Goal: Transaction & Acquisition: Obtain resource

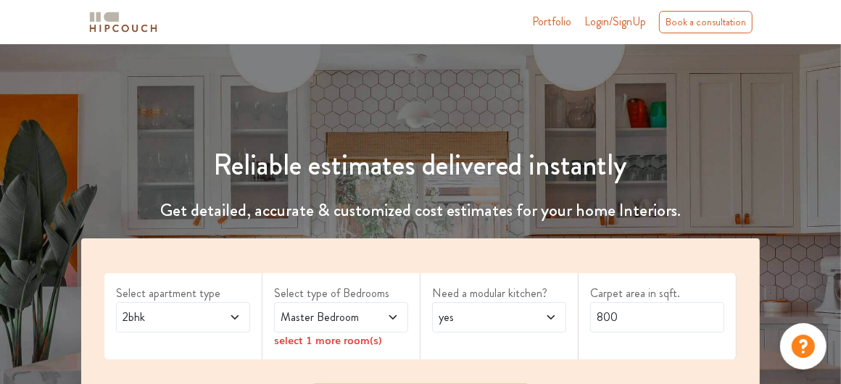
scroll to position [68, 0]
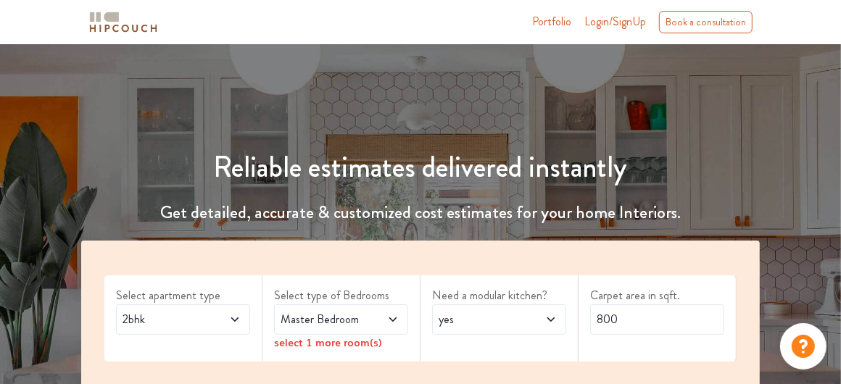
click at [373, 320] on span at bounding box center [383, 319] width 30 height 17
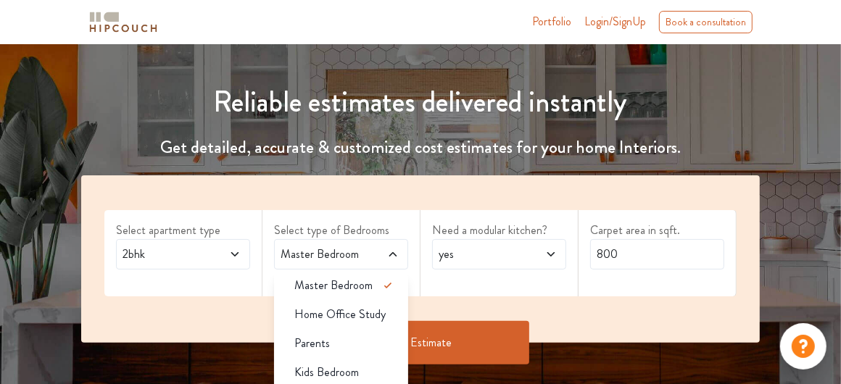
scroll to position [0, 0]
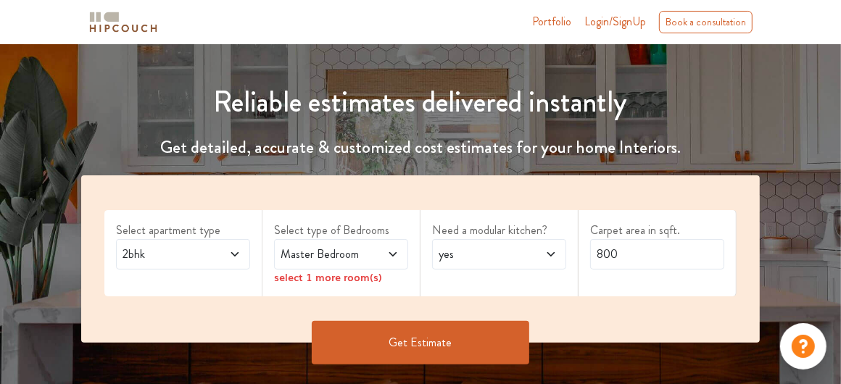
click at [396, 252] on icon at bounding box center [392, 254] width 7 height 4
click at [315, 262] on span "Master Bedroom" at bounding box center [323, 254] width 91 height 17
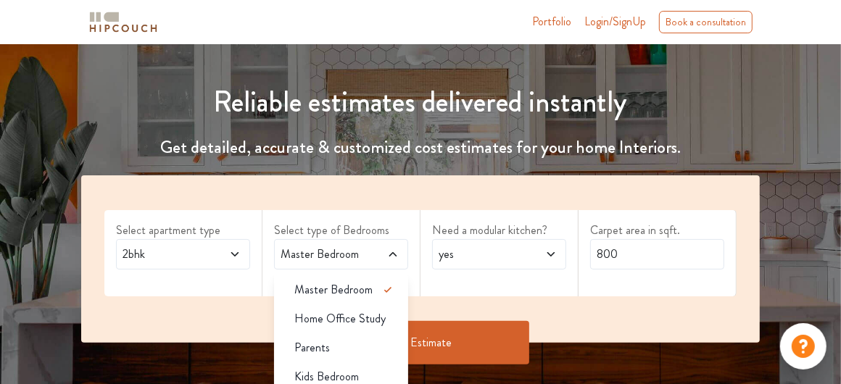
click at [315, 262] on span "Master Bedroom" at bounding box center [323, 254] width 91 height 17
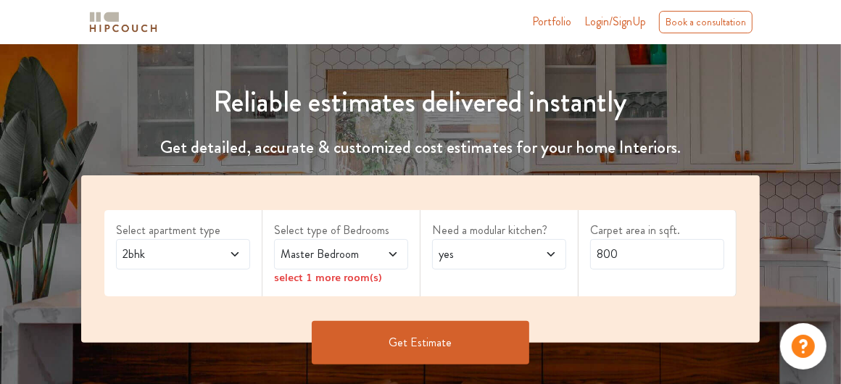
click at [238, 254] on icon at bounding box center [235, 255] width 12 height 12
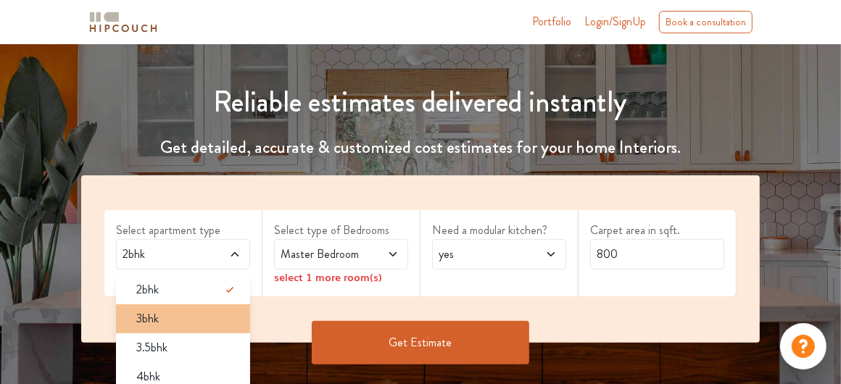
click at [188, 315] on div "3bhk" at bounding box center [187, 318] width 125 height 17
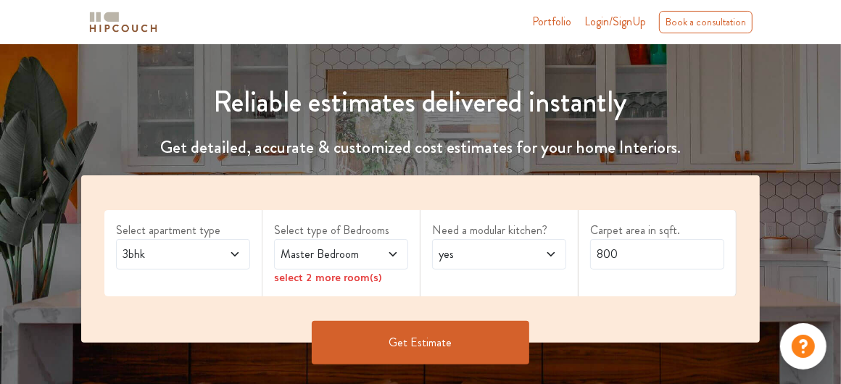
click at [324, 256] on span "Master Bedroom" at bounding box center [323, 254] width 91 height 17
click at [210, 294] on div "Select apartment type 3bhk" at bounding box center [183, 253] width 158 height 86
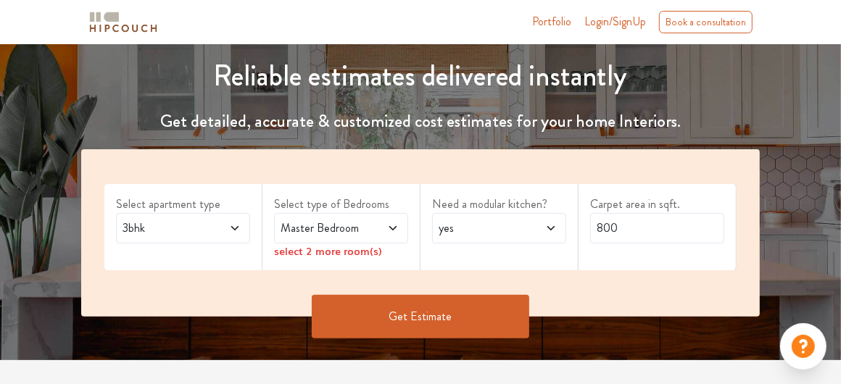
click at [382, 237] on div "Master Bedroom" at bounding box center [341, 228] width 134 height 30
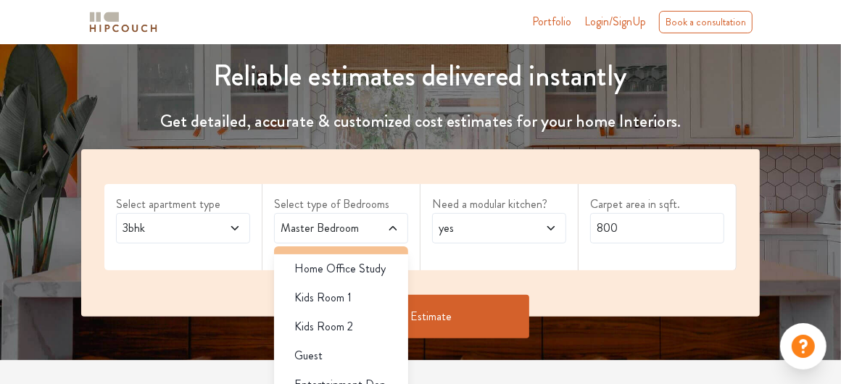
scroll to position [0, 0]
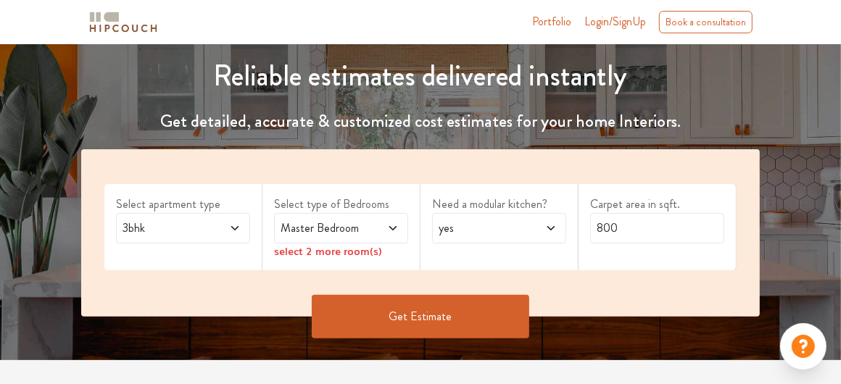
click at [465, 236] on div "yes" at bounding box center [499, 228] width 134 height 30
click at [410, 271] on div "Select apartment type 3bhk Select type of Bedrooms Master Bedroom select 2 more…" at bounding box center [420, 232] width 679 height 167
click at [627, 231] on input "800" at bounding box center [657, 228] width 134 height 30
type input "8"
type input "1700"
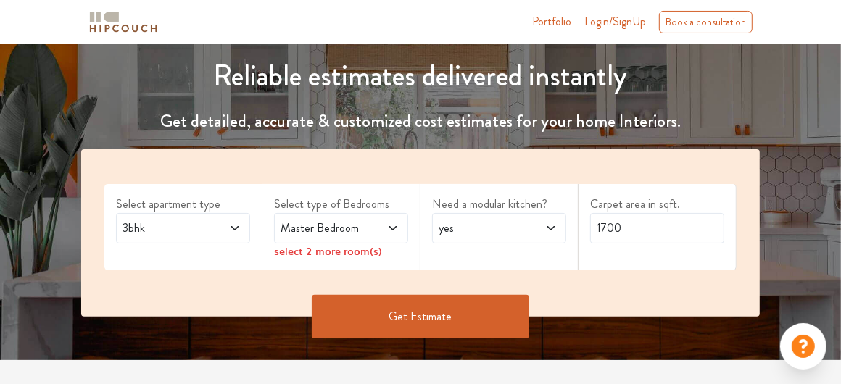
click at [561, 283] on div "Select apartment type 3bhk Select type of Bedrooms Master Bedroom select 2 more…" at bounding box center [420, 232] width 679 height 167
click at [392, 231] on icon at bounding box center [393, 229] width 12 height 12
click at [489, 317] on button "Get Estimate" at bounding box center [421, 317] width 218 height 44
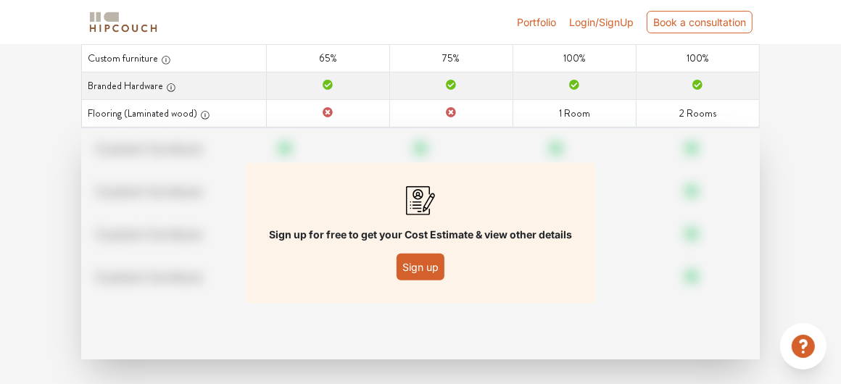
scroll to position [290, 0]
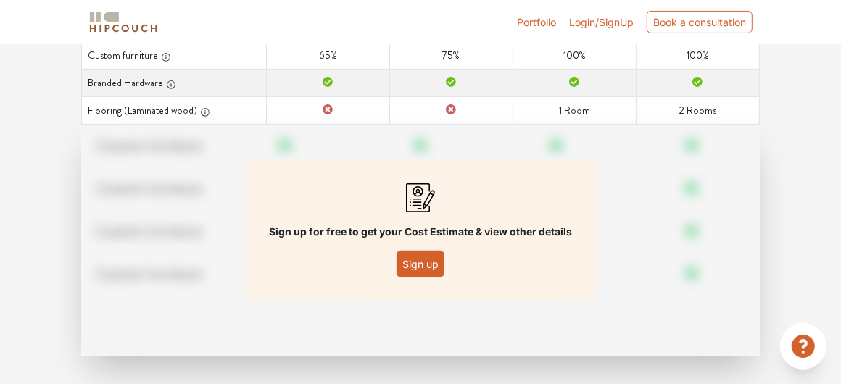
click at [422, 268] on button "Sign up" at bounding box center [421, 264] width 48 height 27
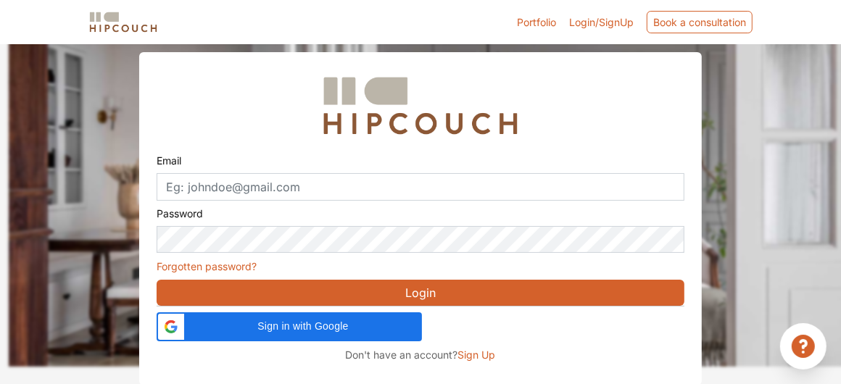
scroll to position [60, 0]
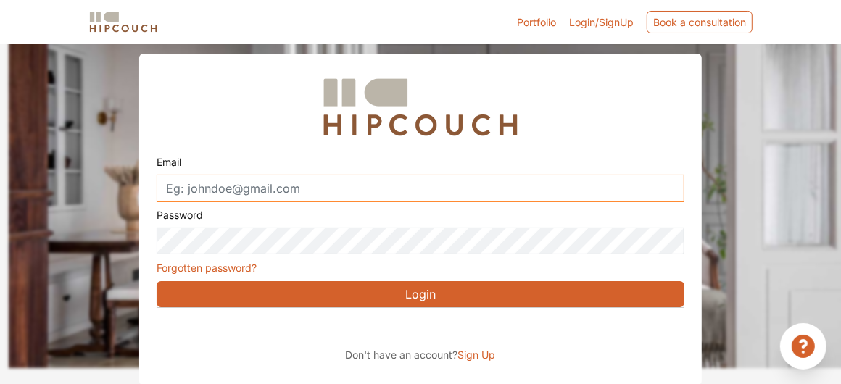
click at [323, 176] on input "Email" at bounding box center [421, 189] width 528 height 28
type input "rachanakansagra251297@gmail.com"
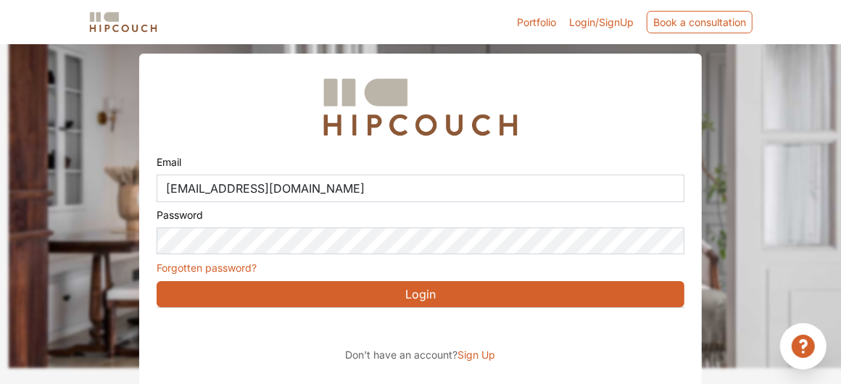
click at [323, 224] on div "Password Forgotten password?" at bounding box center [421, 238] width 528 height 73
click at [376, 286] on button "Login" at bounding box center [421, 294] width 528 height 26
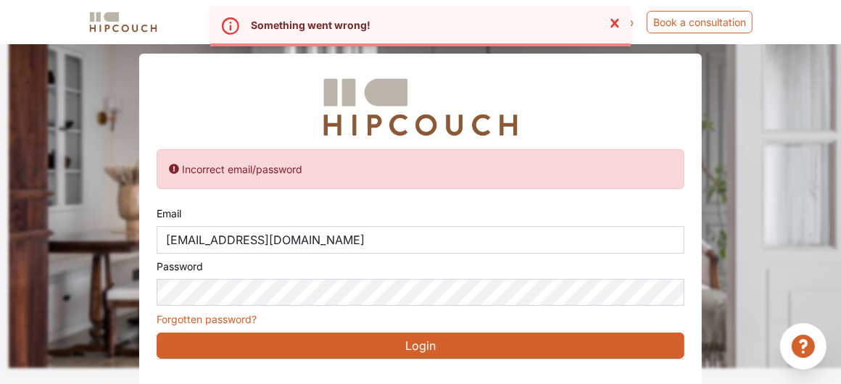
scroll to position [111, 0]
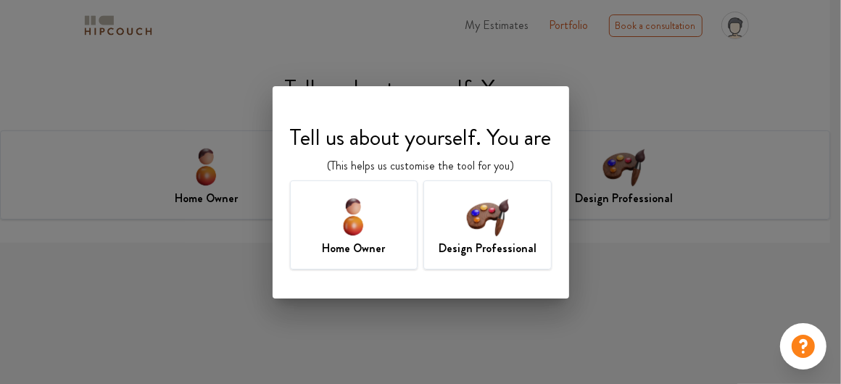
click at [380, 224] on div "Home Owner" at bounding box center [354, 225] width 128 height 89
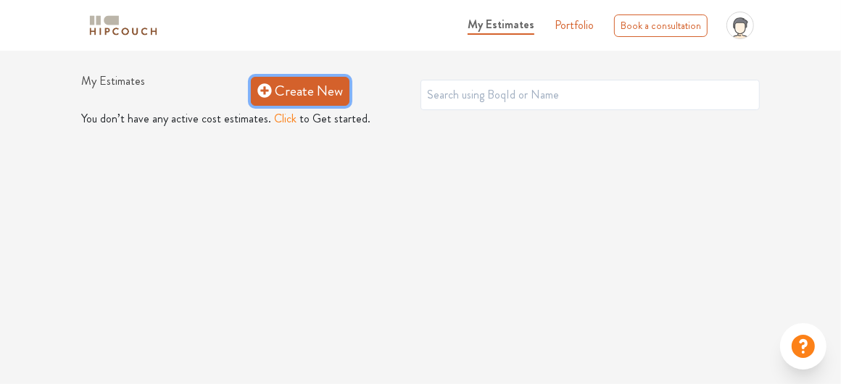
click at [301, 88] on link "Create New" at bounding box center [300, 91] width 99 height 29
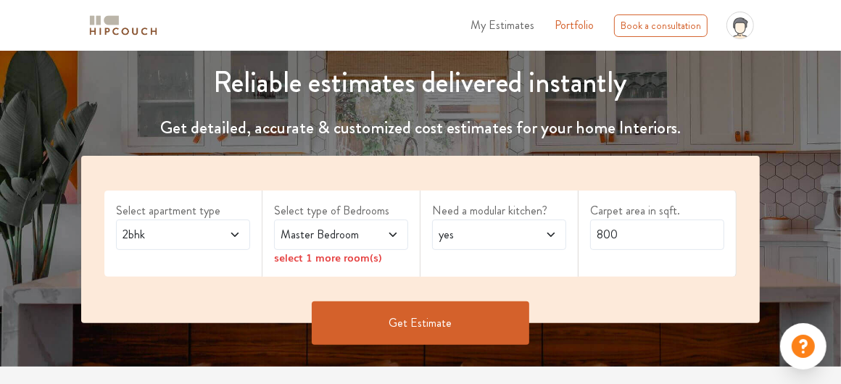
scroll to position [163, 0]
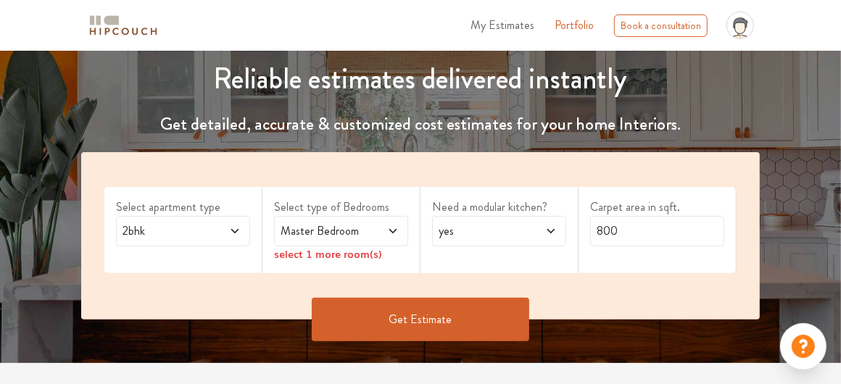
click at [392, 320] on button "Get Estimate" at bounding box center [421, 320] width 218 height 44
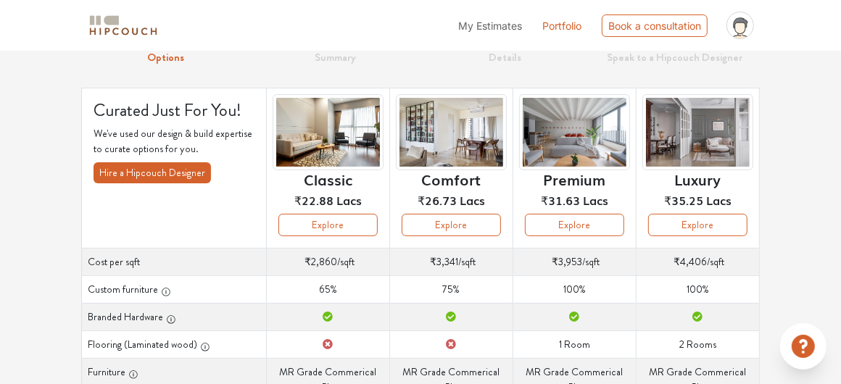
scroll to position [74, 0]
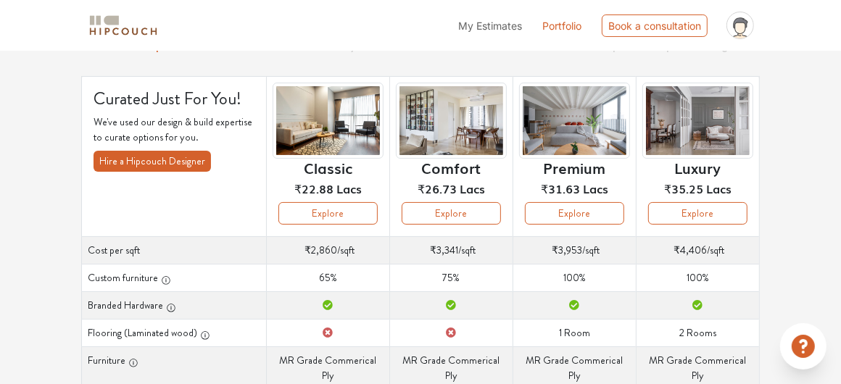
click at [204, 194] on th "Curated Just For You! We've used our design & build expertise to curate options…" at bounding box center [174, 156] width 185 height 160
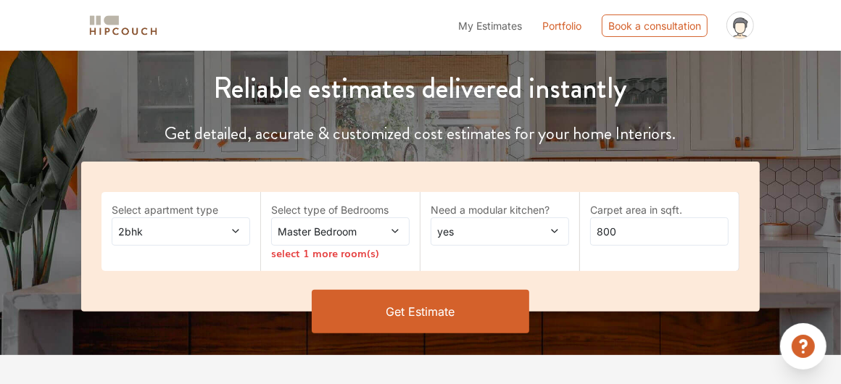
scroll to position [163, 0]
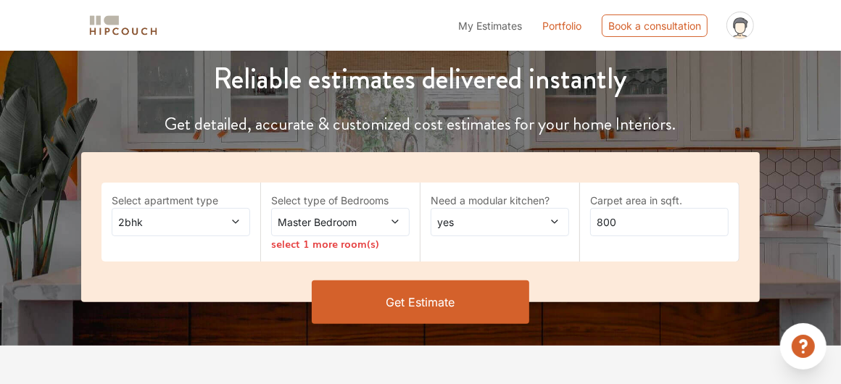
click at [192, 223] on span "2bhk" at bounding box center [162, 222] width 94 height 15
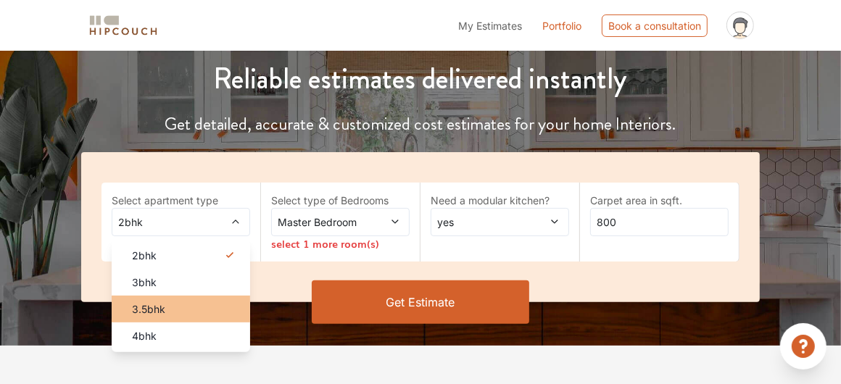
click at [161, 305] on span "3.5bhk" at bounding box center [148, 309] width 33 height 15
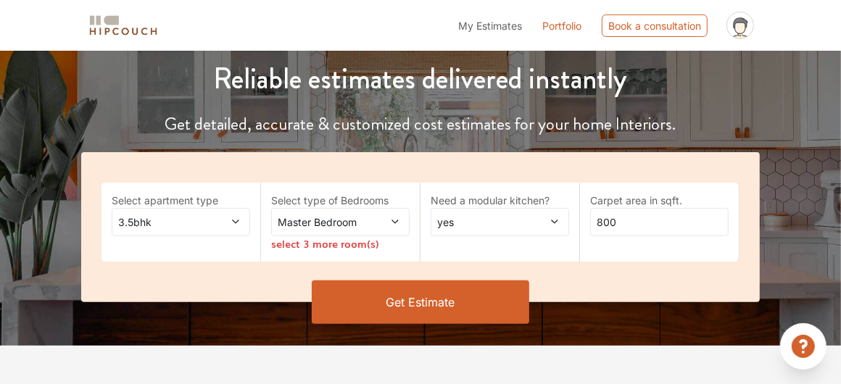
click at [400, 297] on button "Get Estimate" at bounding box center [421, 303] width 218 height 44
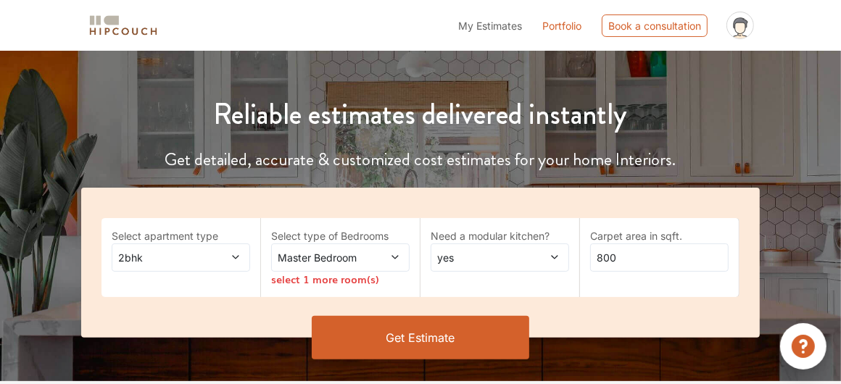
scroll to position [163, 0]
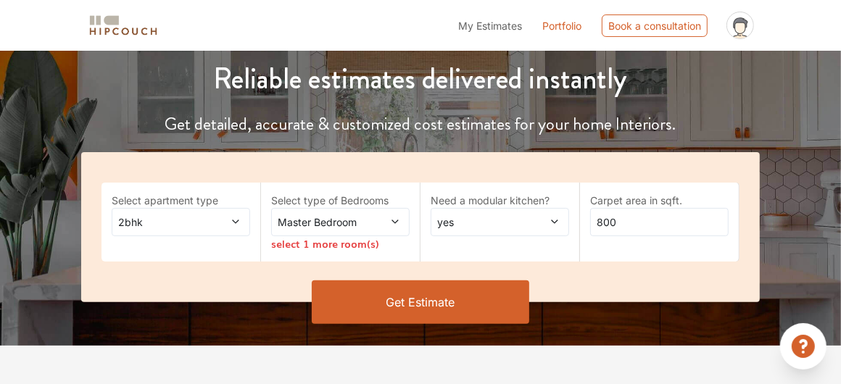
click at [136, 219] on span "2bhk" at bounding box center [162, 222] width 94 height 15
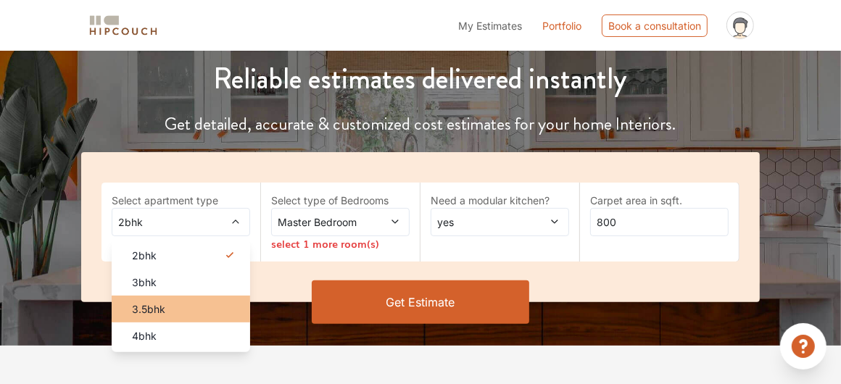
click at [178, 319] on li "3.5bhk" at bounding box center [181, 309] width 138 height 27
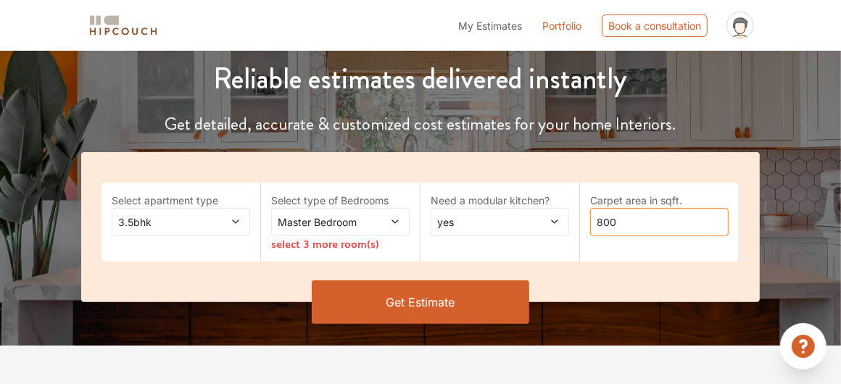
click at [626, 217] on input "800" at bounding box center [659, 222] width 138 height 28
type input "8"
type input "1"
type input "1700"
click at [491, 307] on button "Get Estimate" at bounding box center [421, 303] width 218 height 44
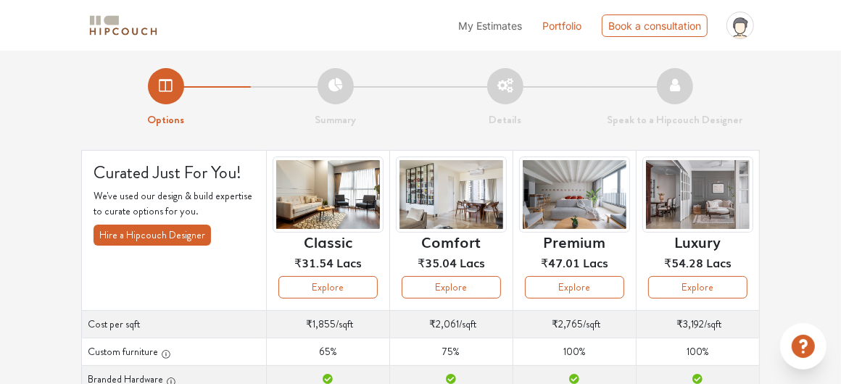
click at [323, 235] on h6 "Classic" at bounding box center [328, 241] width 49 height 17
click at [332, 291] on button "Explore" at bounding box center [327, 287] width 99 height 22
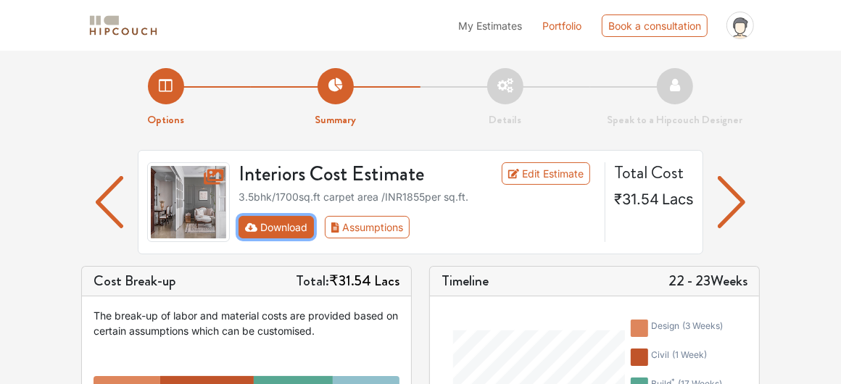
click at [260, 221] on button "Download" at bounding box center [277, 227] width 76 height 22
click at [273, 229] on button "Download" at bounding box center [277, 227] width 76 height 22
click at [299, 222] on button "Download" at bounding box center [277, 227] width 76 height 22
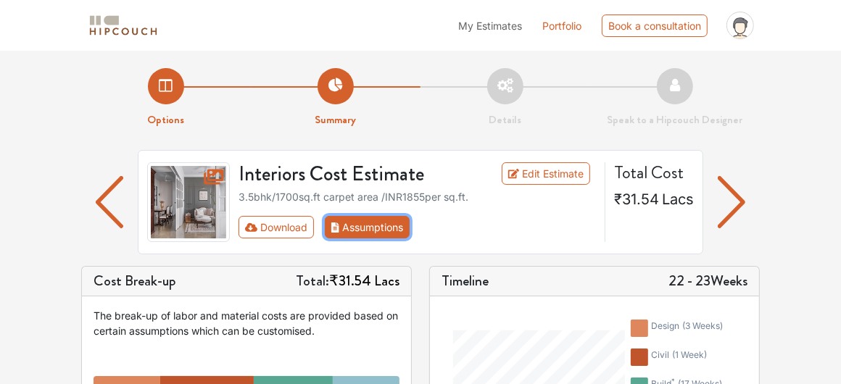
click at [358, 225] on button "Assumptions" at bounding box center [367, 227] width 85 height 22
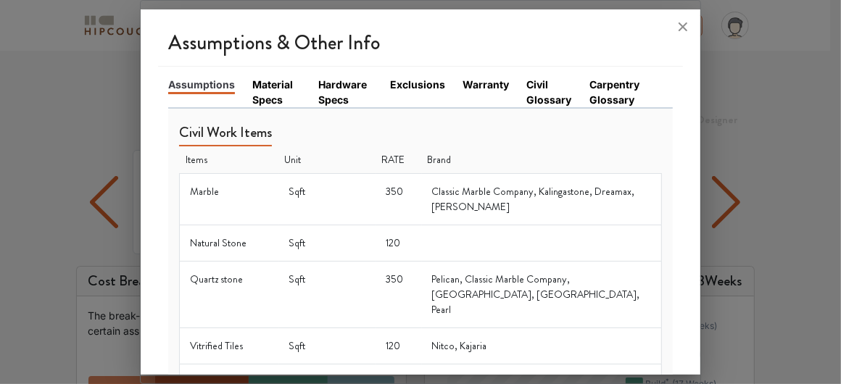
click at [280, 99] on link "Material Specs" at bounding box center [276, 92] width 49 height 30
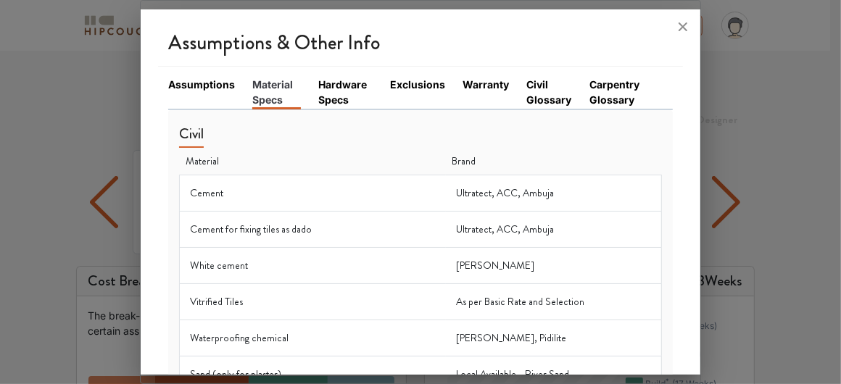
click at [201, 94] on li "Assumptions" at bounding box center [210, 93] width 84 height 32
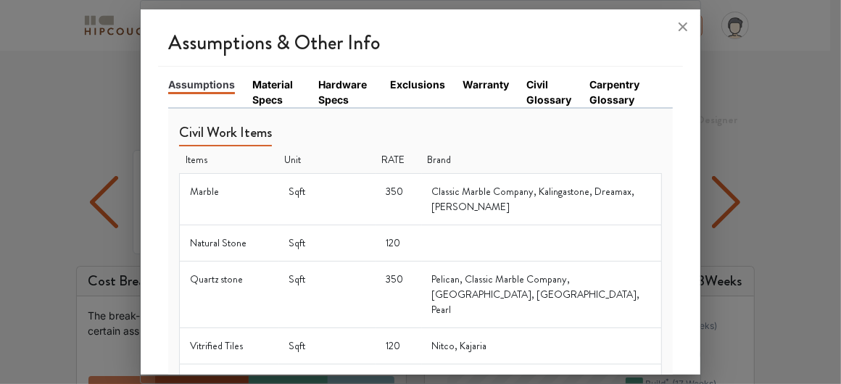
click at [257, 98] on link "Material Specs" at bounding box center [276, 92] width 49 height 30
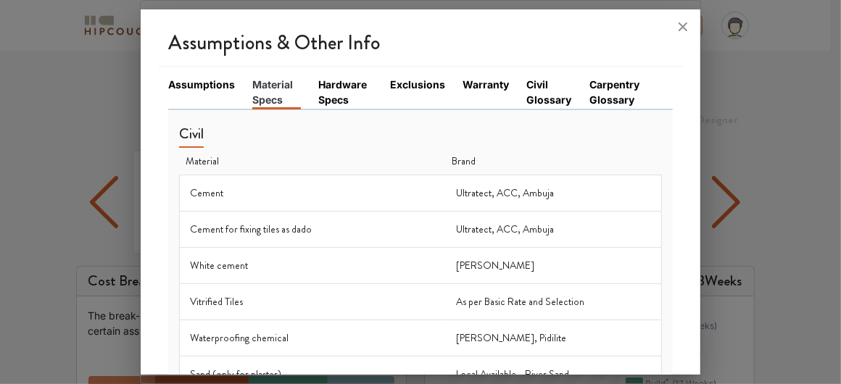
click at [323, 86] on link "Hardware Specs" at bounding box center [345, 92] width 54 height 30
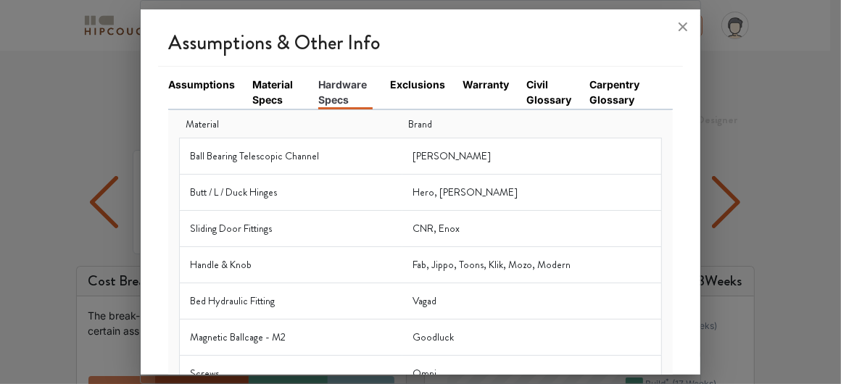
click at [395, 88] on link "Exclusions" at bounding box center [417, 84] width 55 height 15
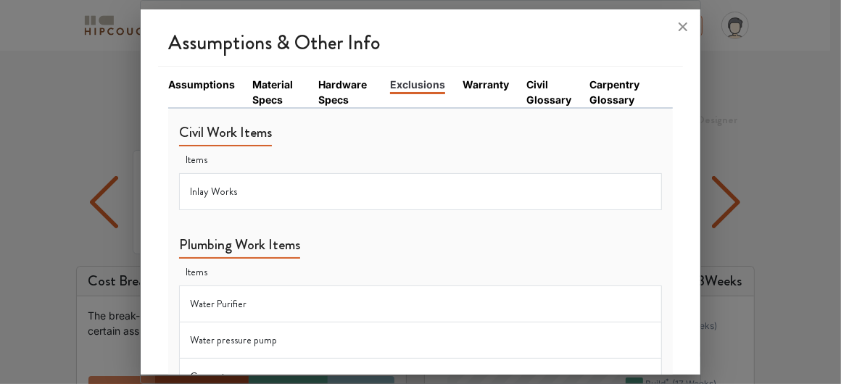
click at [474, 89] on link "Warranty" at bounding box center [486, 84] width 46 height 15
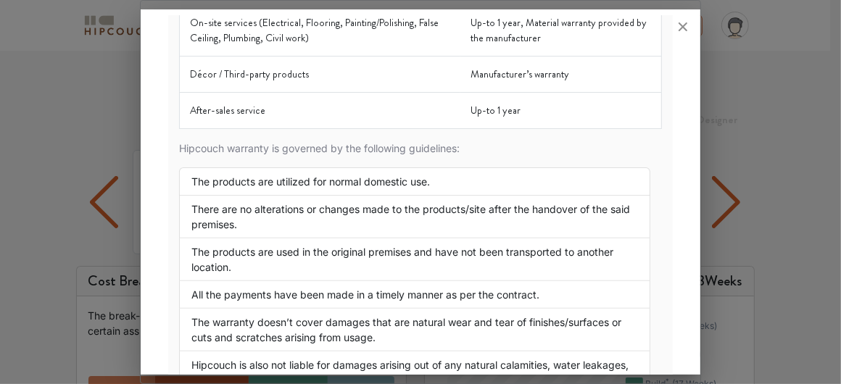
scroll to position [283, 0]
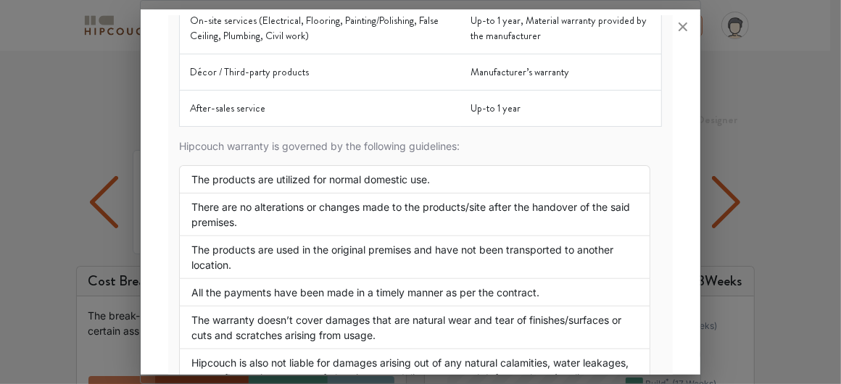
click at [378, 176] on li "The products are utilized for normal domestic use." at bounding box center [414, 179] width 471 height 28
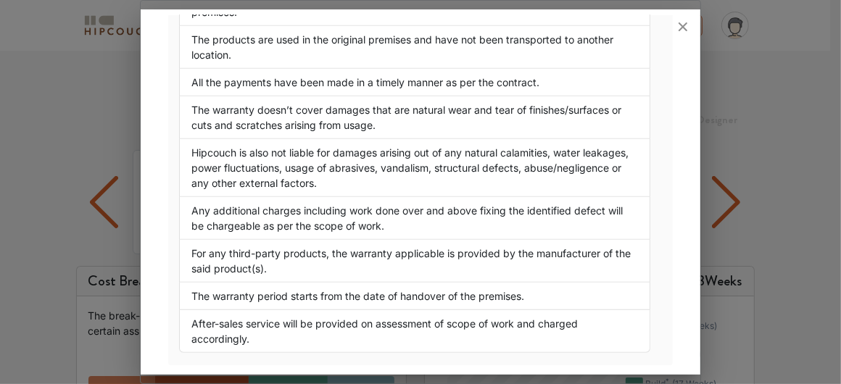
scroll to position [0, 0]
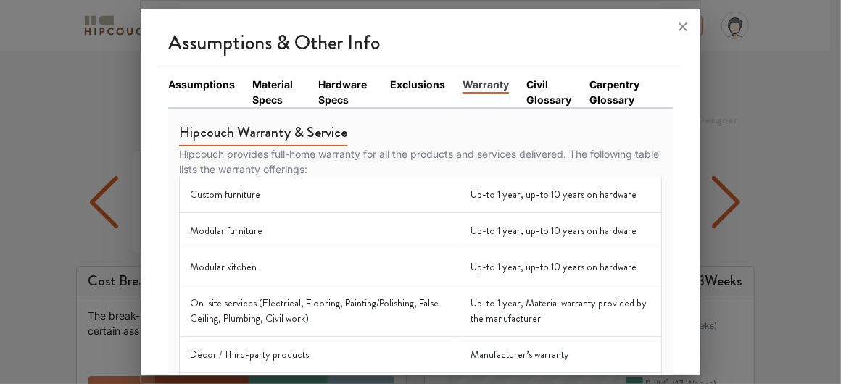
click at [534, 95] on link "Civil Glossary" at bounding box center [549, 92] width 46 height 30
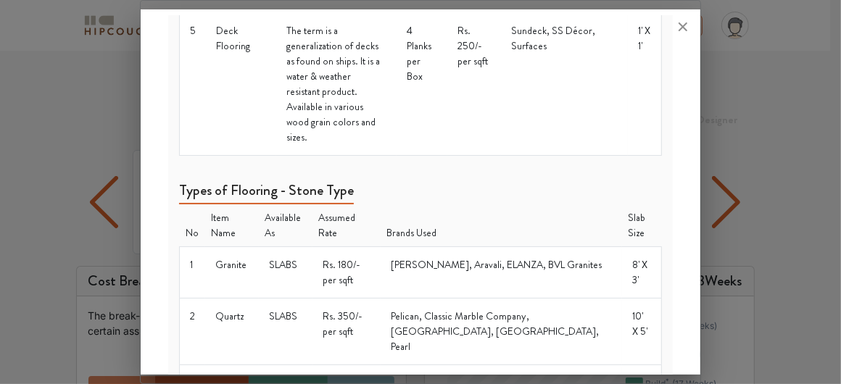
scroll to position [782, 0]
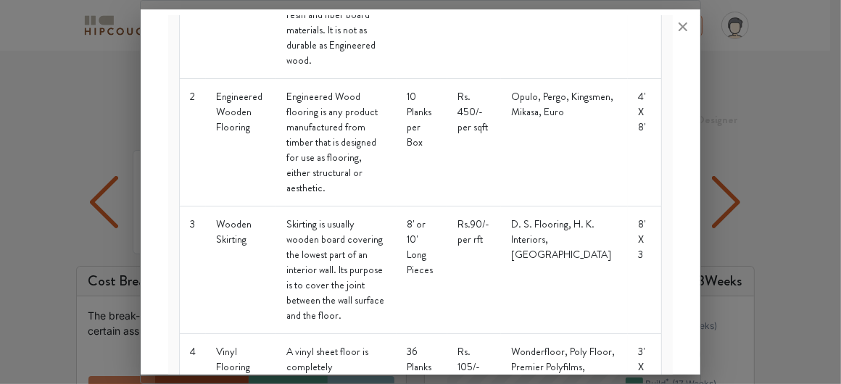
scroll to position [0, 0]
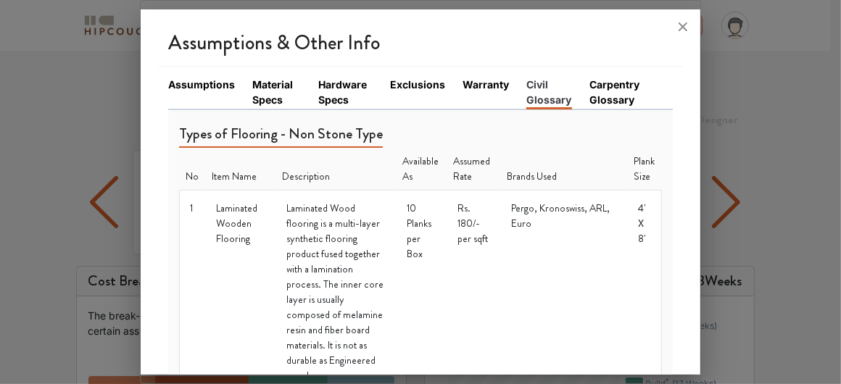
click at [601, 100] on link "Carpentry Glossary" at bounding box center [622, 92] width 66 height 30
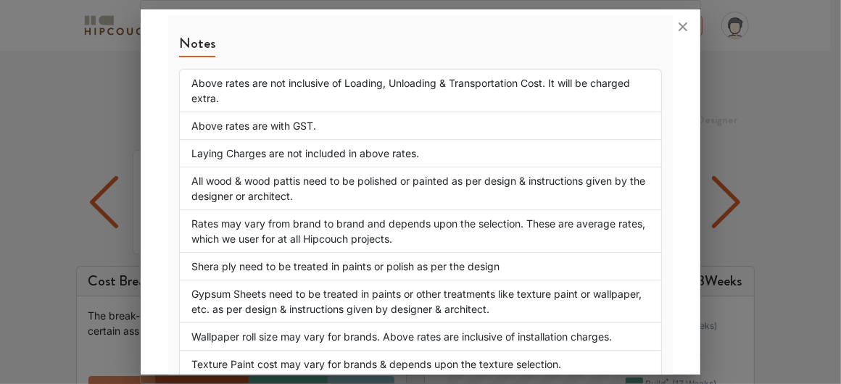
scroll to position [2325, 0]
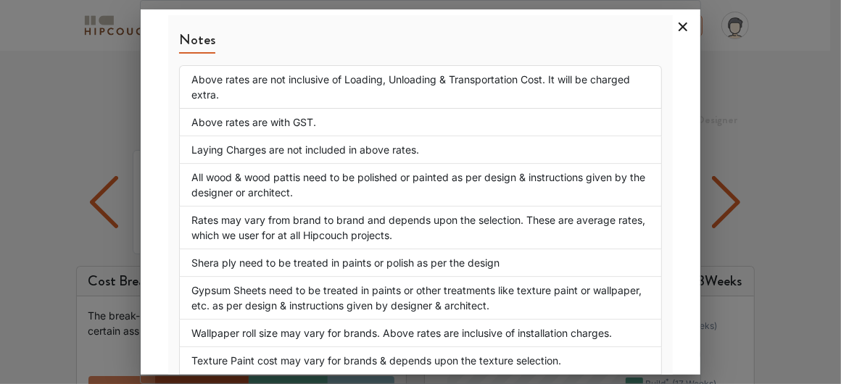
click at [684, 33] on icon at bounding box center [682, 26] width 23 height 23
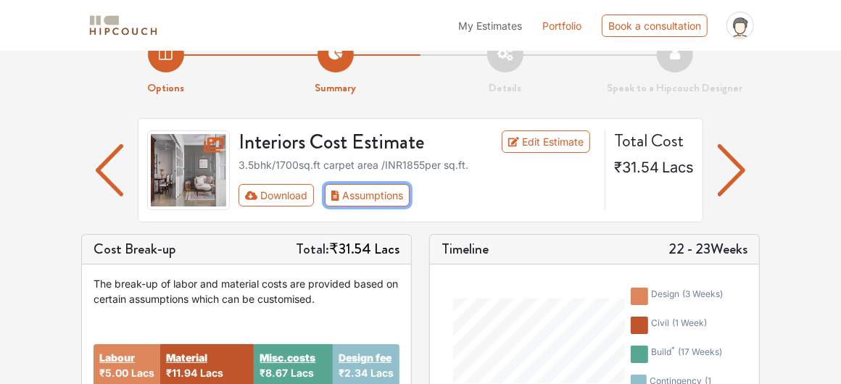
scroll to position [0, 0]
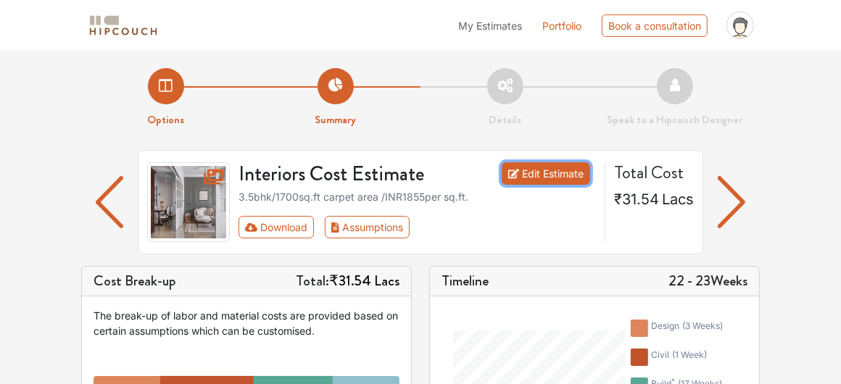
click at [526, 174] on link "Edit Estimate" at bounding box center [546, 173] width 89 height 22
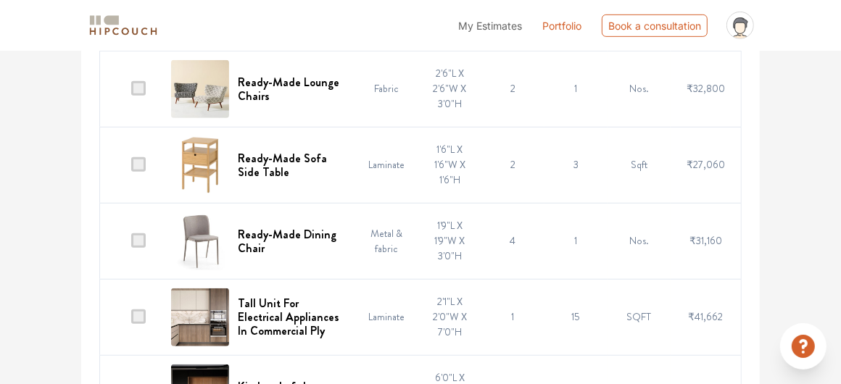
scroll to position [534, 0]
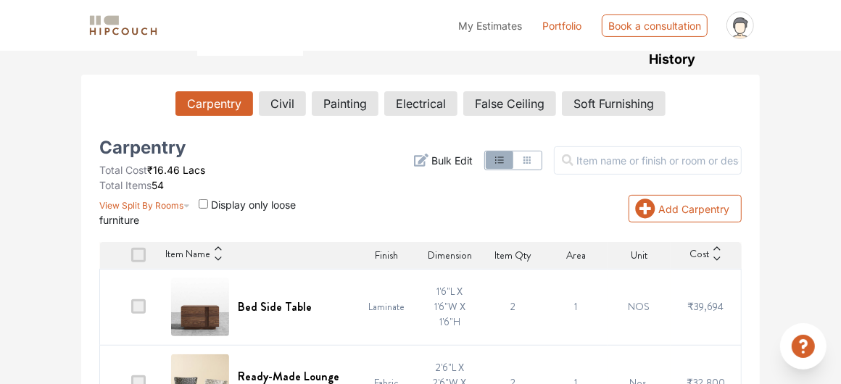
scroll to position [241, 0]
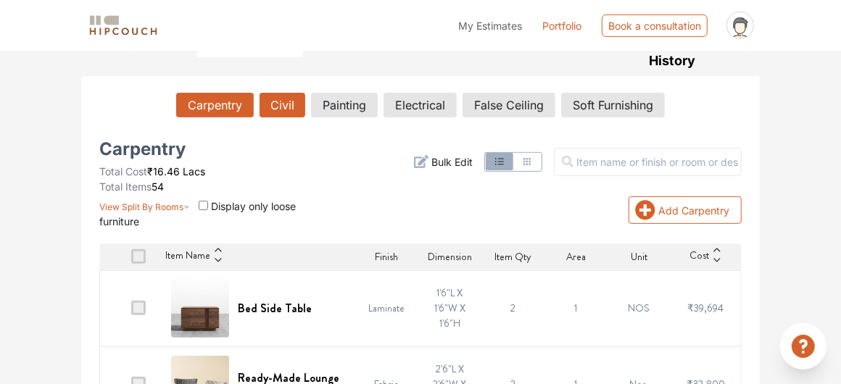
click at [285, 103] on button "Civil" at bounding box center [283, 105] width 46 height 25
